Goal: Task Accomplishment & Management: Manage account settings

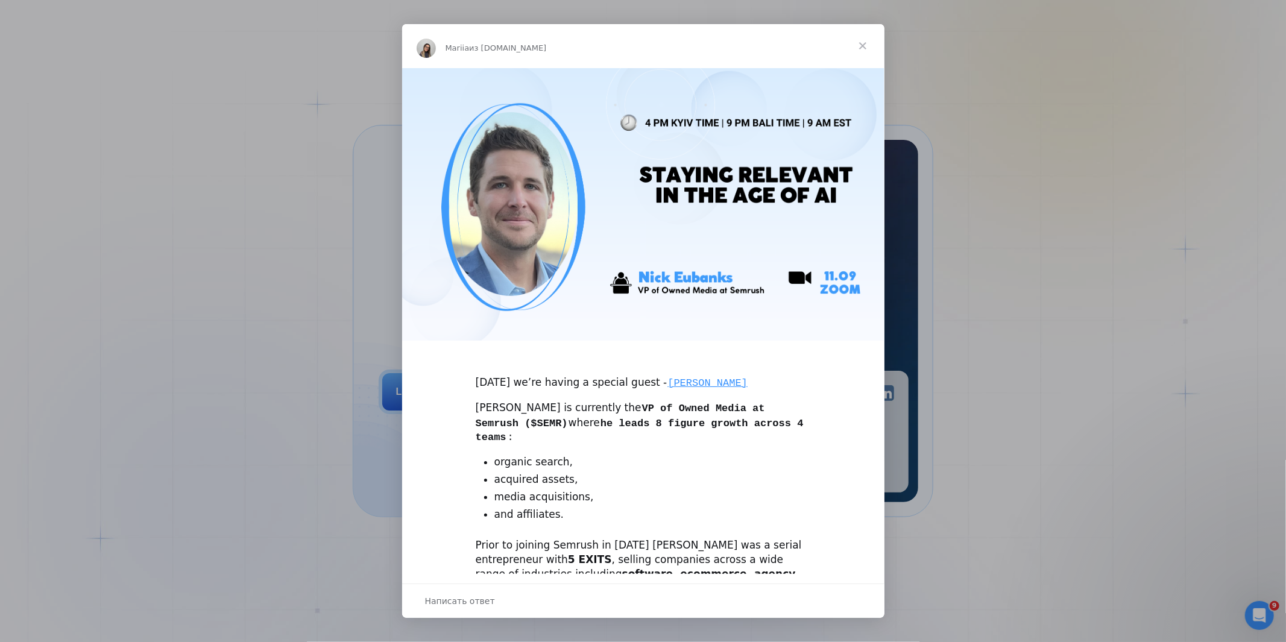
click at [865, 40] on span "Закрыть" at bounding box center [862, 45] width 43 height 43
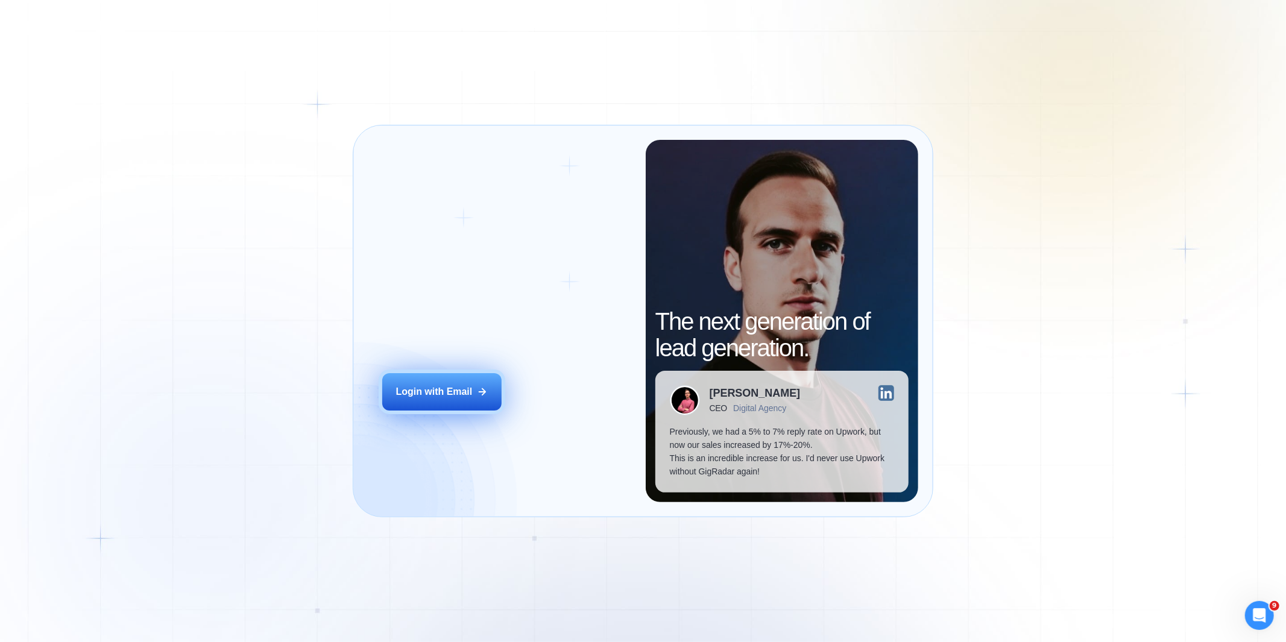
click at [456, 392] on div "Login with Email" at bounding box center [434, 391] width 77 height 13
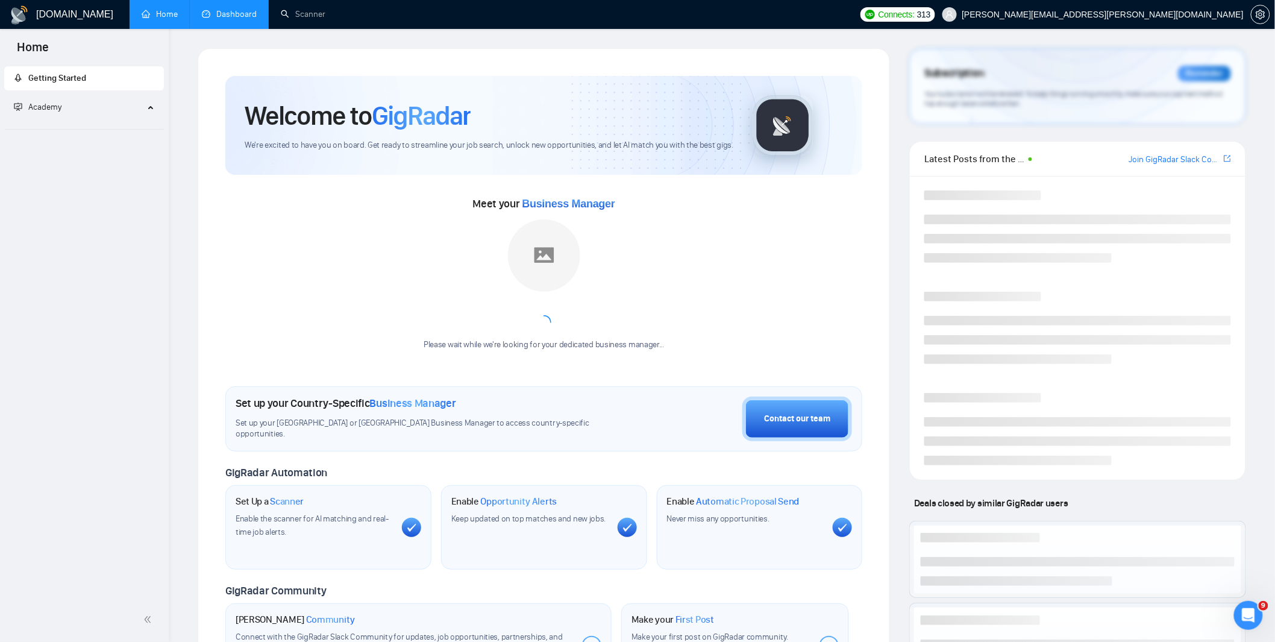
click at [231, 12] on link "Dashboard" at bounding box center [229, 14] width 55 height 10
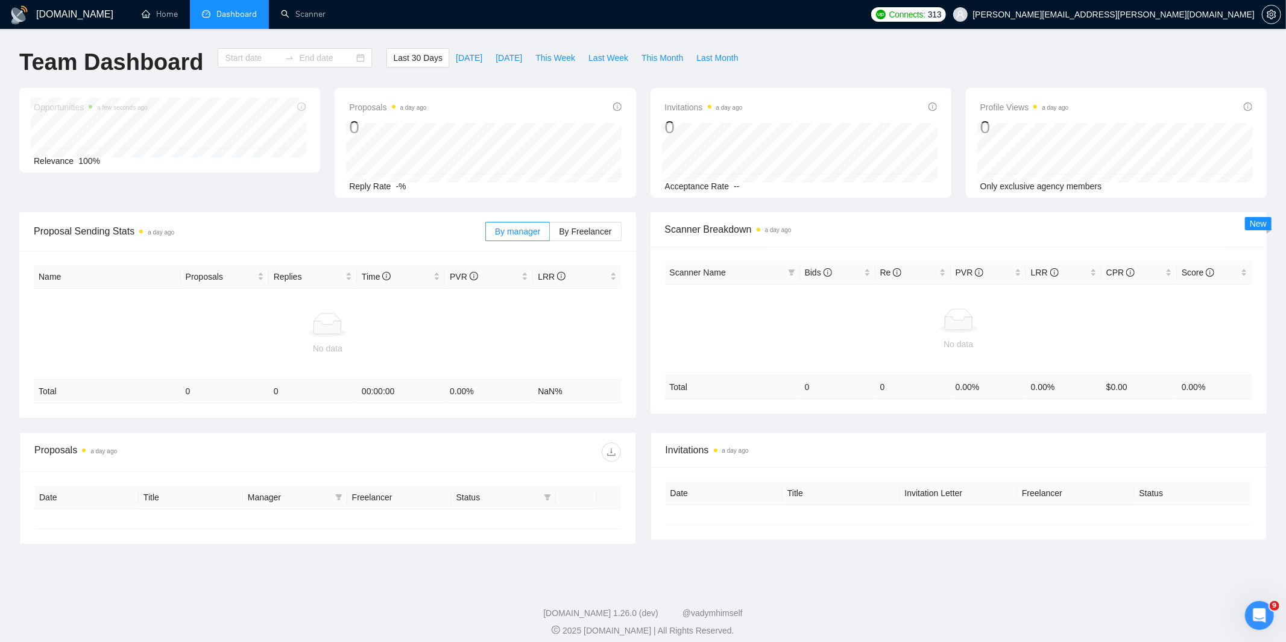
type input "[DATE]"
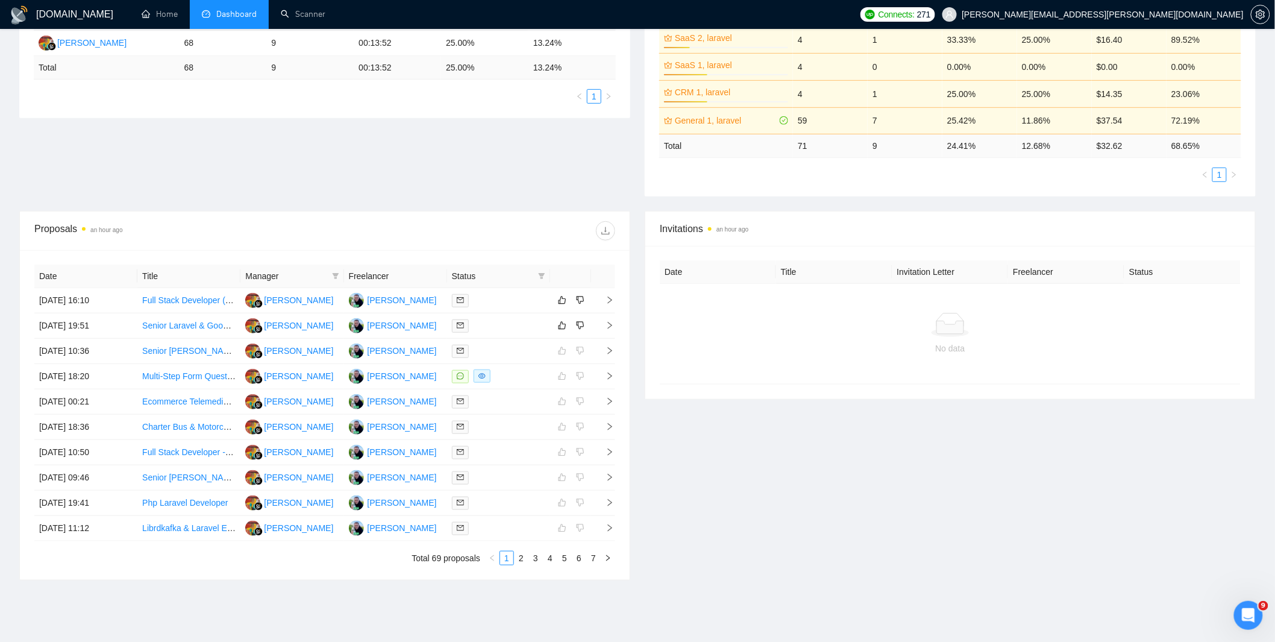
scroll to position [304, 0]
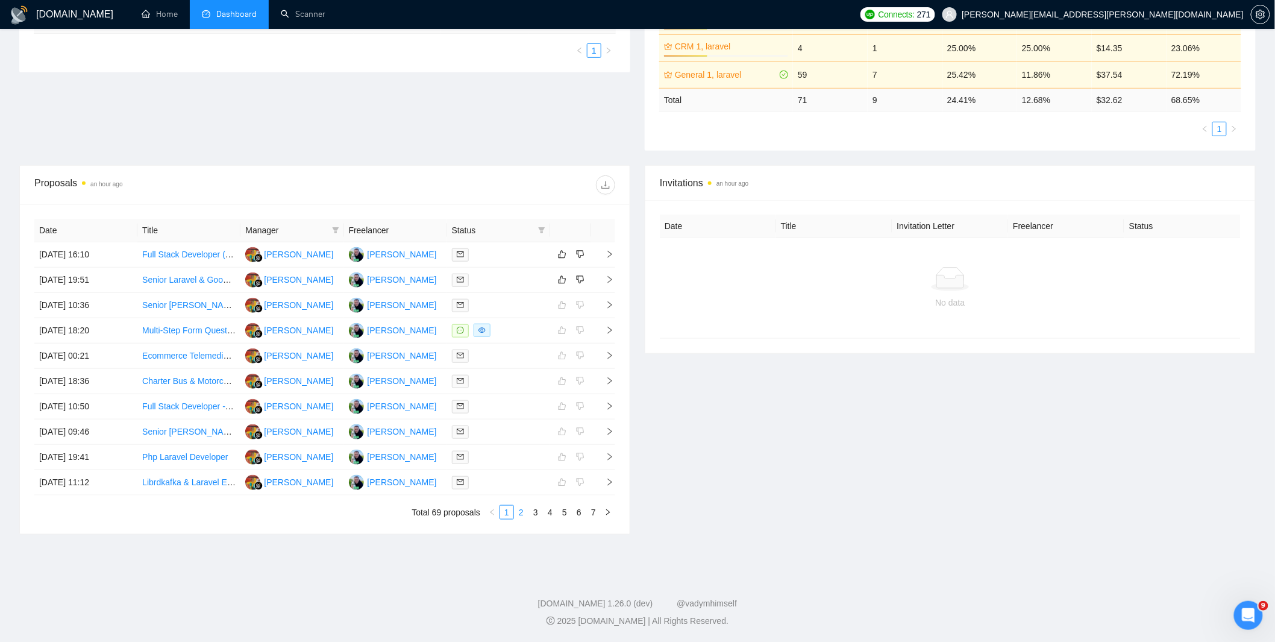
click at [519, 515] on link "2" at bounding box center [521, 512] width 13 height 13
click at [533, 514] on link "3" at bounding box center [535, 512] width 13 height 13
click at [505, 515] on link "1" at bounding box center [506, 512] width 13 height 13
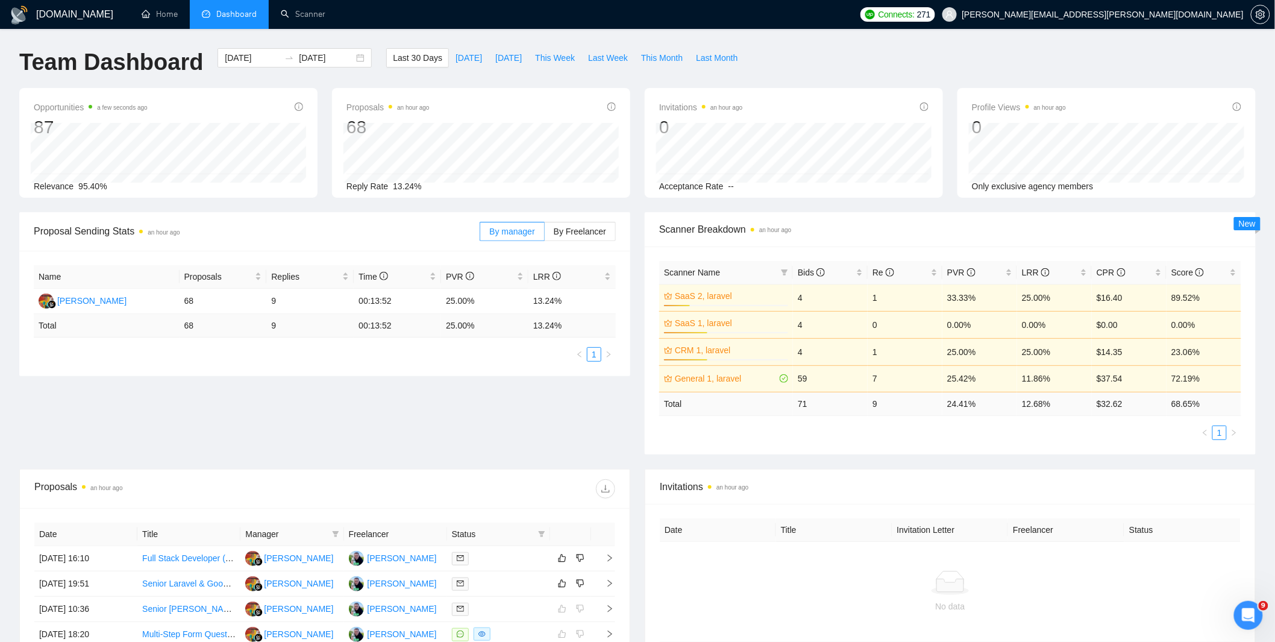
click at [797, 55] on div "Team Dashboard [DATE] [DATE] Last 30 Days [DATE] [DATE] This Week Last Week Thi…" at bounding box center [637, 68] width 1251 height 40
drag, startPoint x: 832, startPoint y: 55, endPoint x: 780, endPoint y: 66, distance: 53.1
click at [832, 55] on div "Team Dashboard [DATE] [DATE] Last 30 Days [DATE] [DATE] This Week Last Week Thi…" at bounding box center [637, 68] width 1251 height 40
click at [416, 56] on span "Last 30 Days" at bounding box center [417, 57] width 49 height 13
click at [251, 60] on input "[DATE]" at bounding box center [252, 57] width 55 height 13
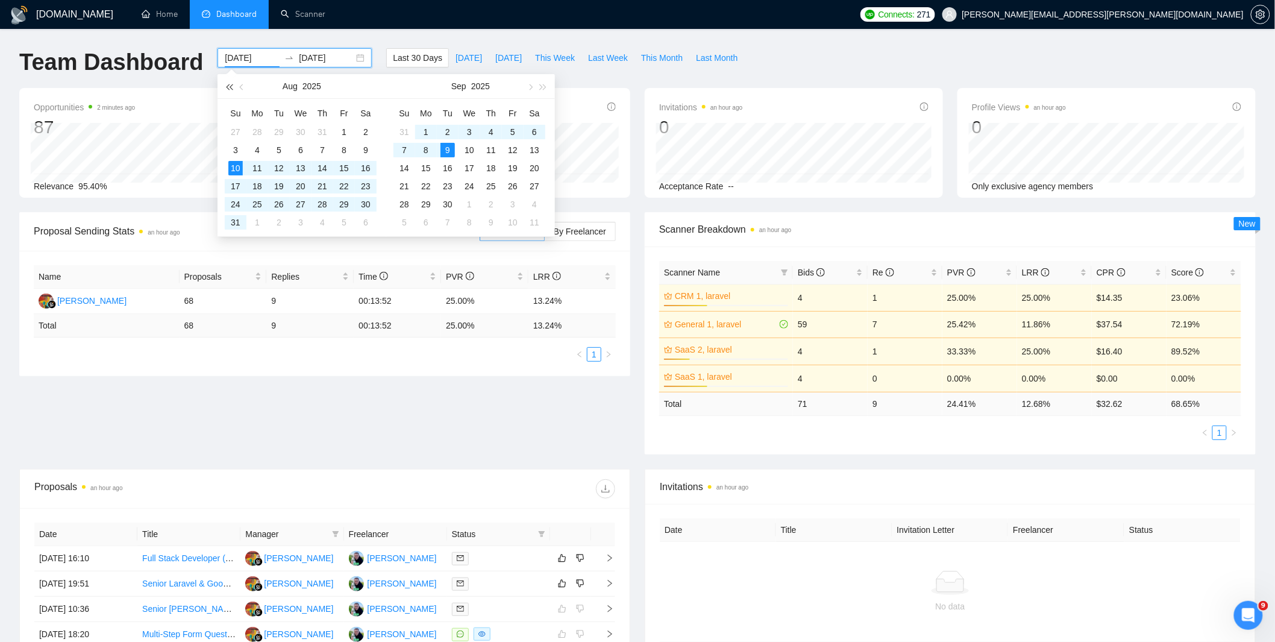
click at [231, 87] on span "button" at bounding box center [229, 87] width 6 height 6
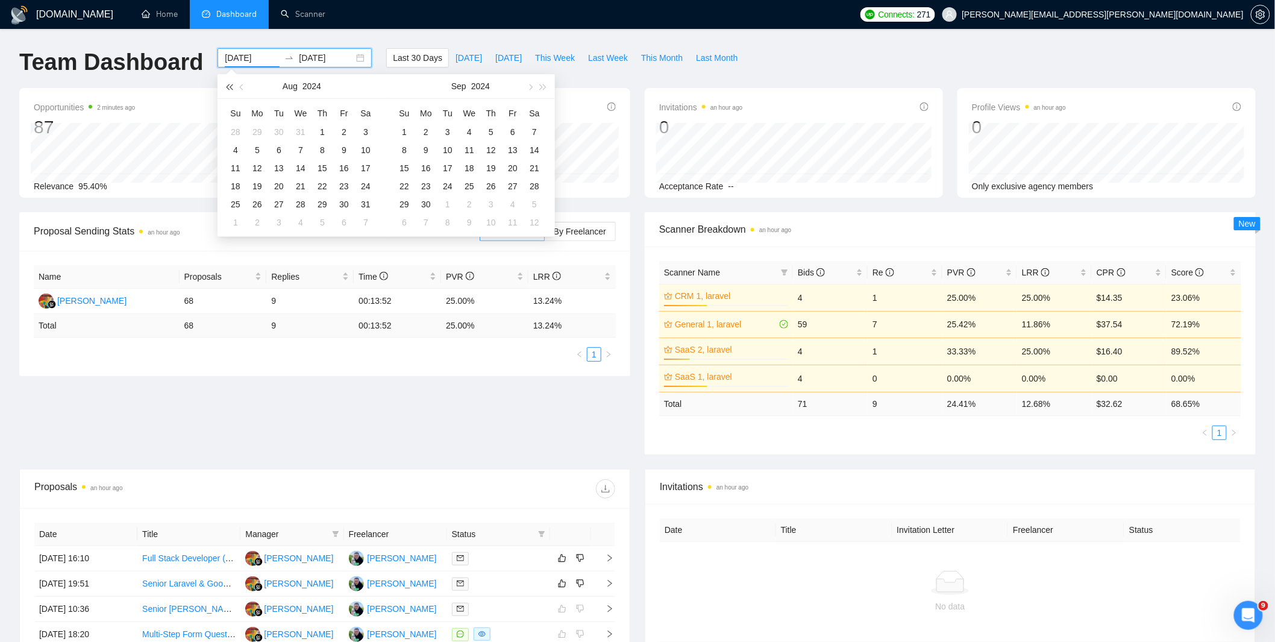
click at [231, 87] on span "button" at bounding box center [229, 87] width 6 height 6
type input "[DATE]"
click at [257, 129] on div "1" at bounding box center [257, 132] width 14 height 14
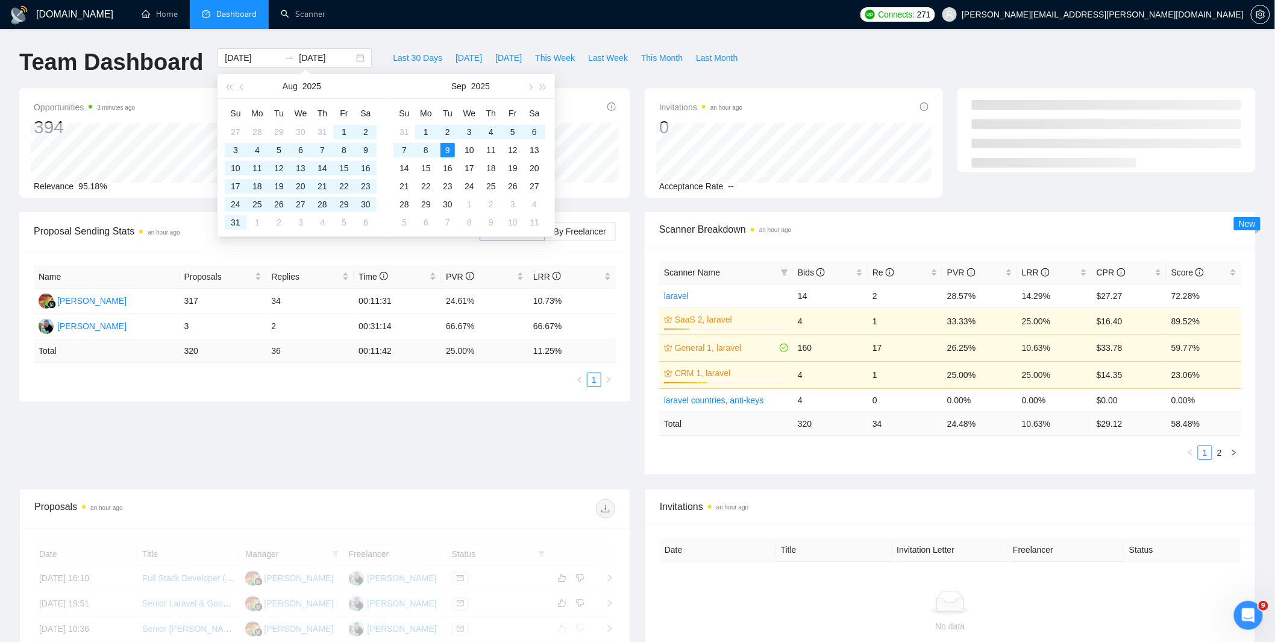
click at [817, 46] on div "[DOMAIN_NAME] Home Dashboard Scanner Connects: 271 [PERSON_NAME][EMAIL_ADDRESS]…" at bounding box center [637, 483] width 1275 height 966
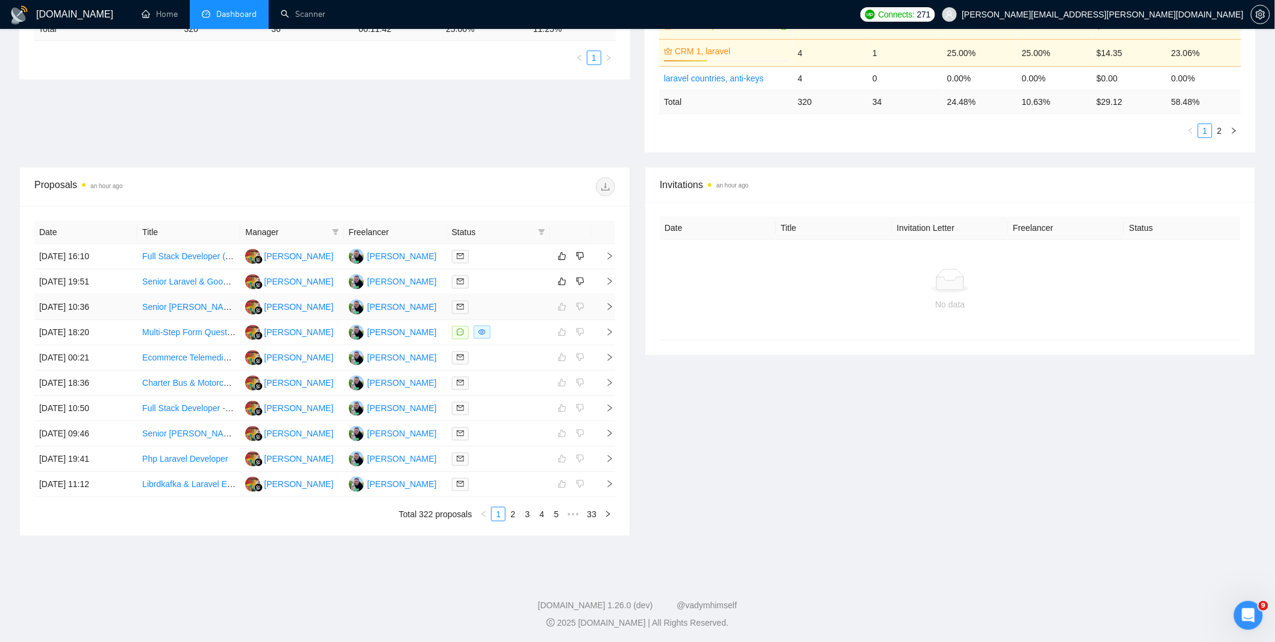
scroll to position [324, 0]
click at [591, 511] on link "33" at bounding box center [591, 512] width 17 height 13
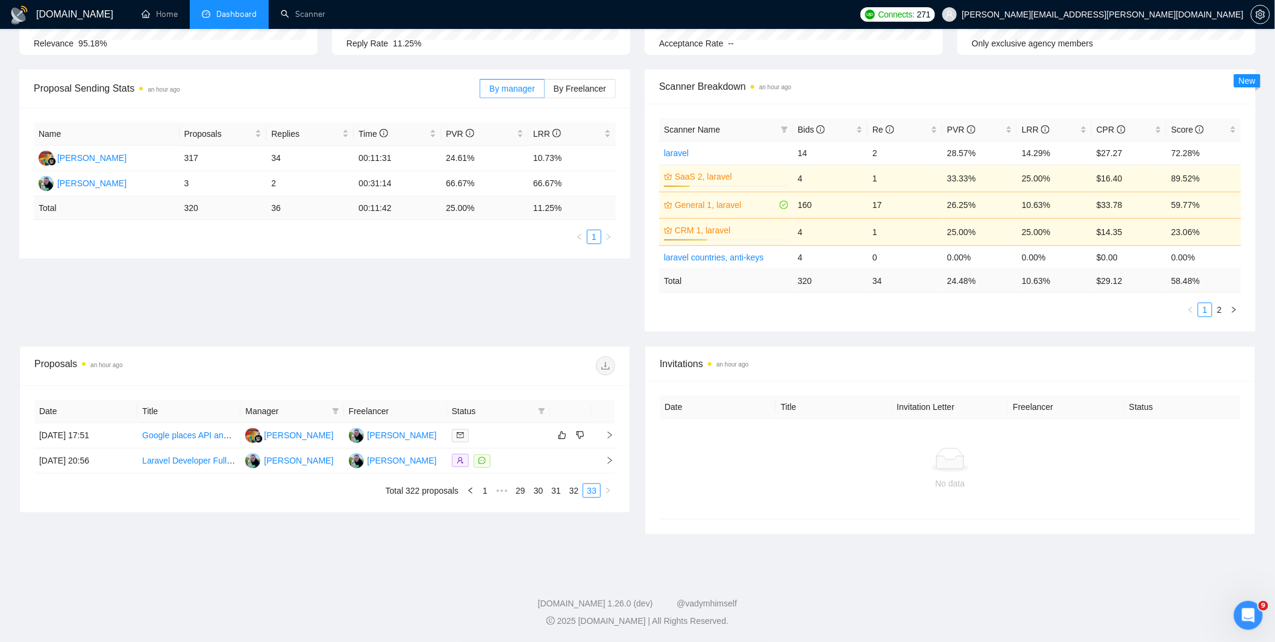
scroll to position [143, 0]
click at [484, 488] on link "1" at bounding box center [485, 490] width 13 height 13
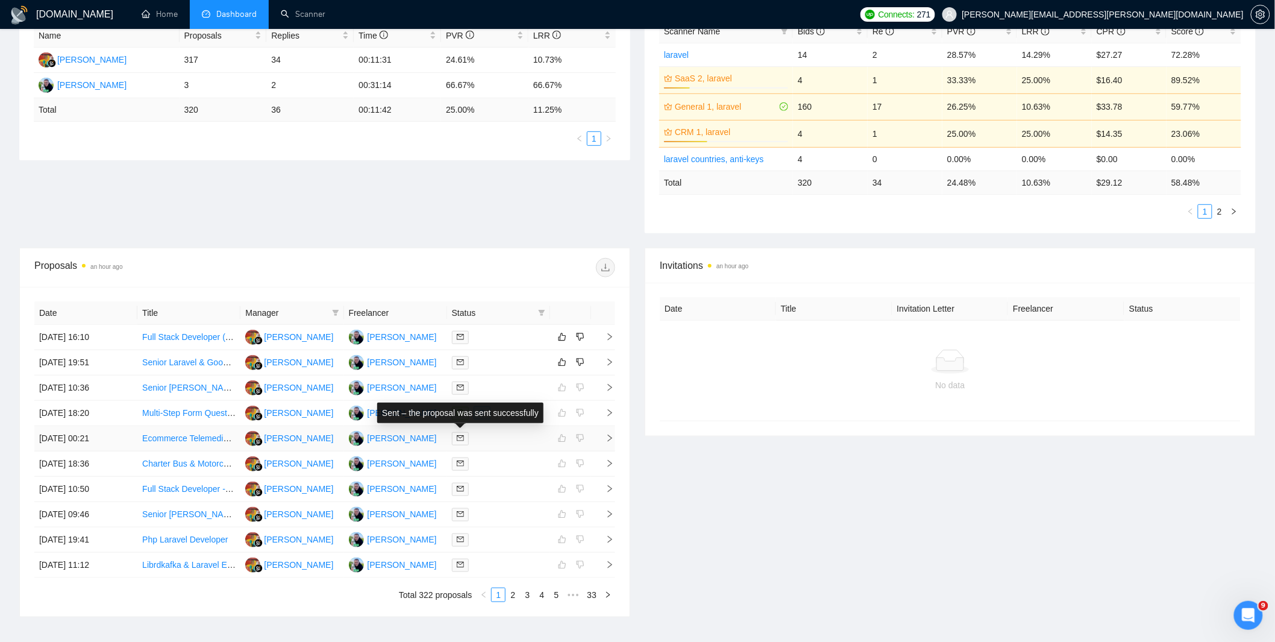
scroll to position [0, 0]
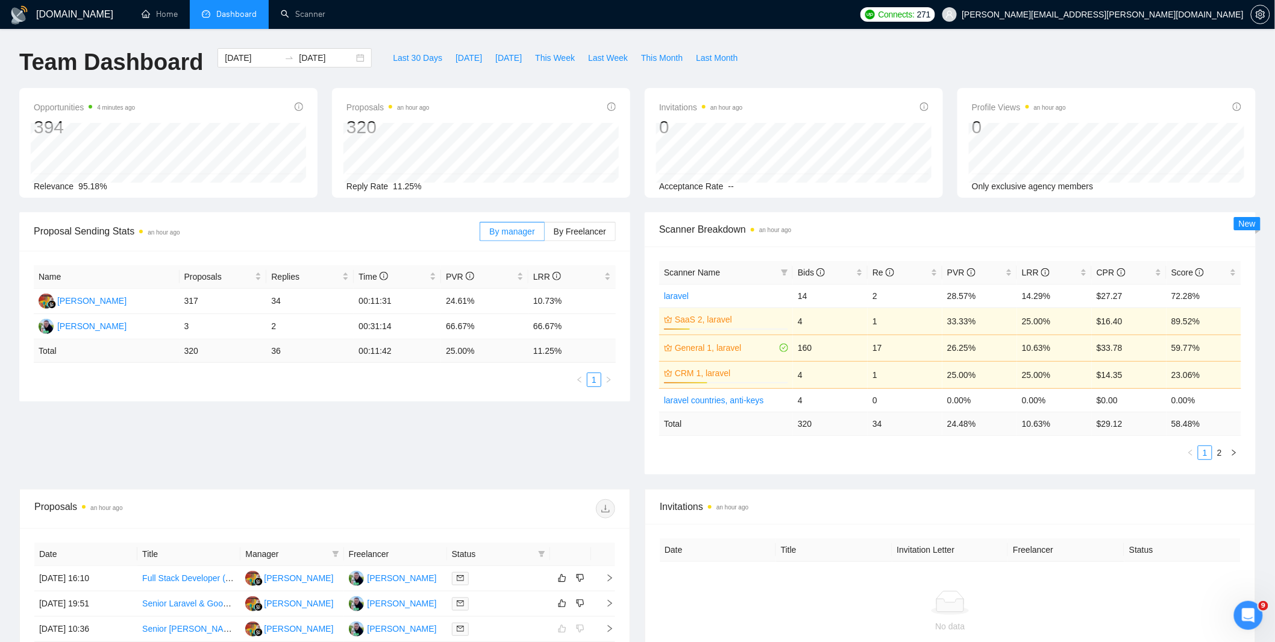
click at [796, 68] on div "Team Dashboard [DATE] [DATE] Last 30 Days [DATE] [DATE] This Week Last Week Thi…" at bounding box center [637, 68] width 1251 height 40
